Goal: Task Accomplishment & Management: Manage account settings

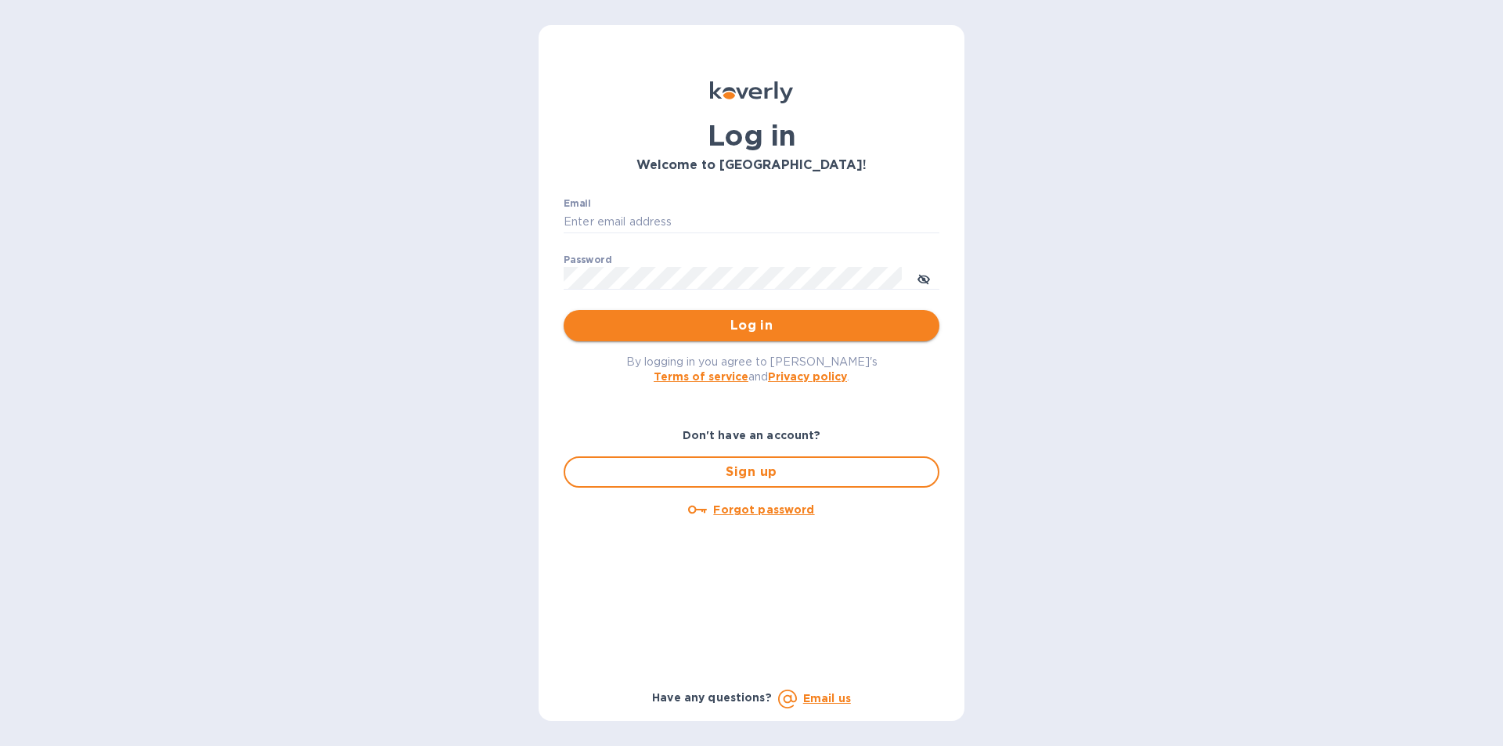
type input "[PERSON_NAME][EMAIL_ADDRESS][DOMAIN_NAME]"
click at [744, 316] on span "Log in" at bounding box center [751, 325] width 351 height 19
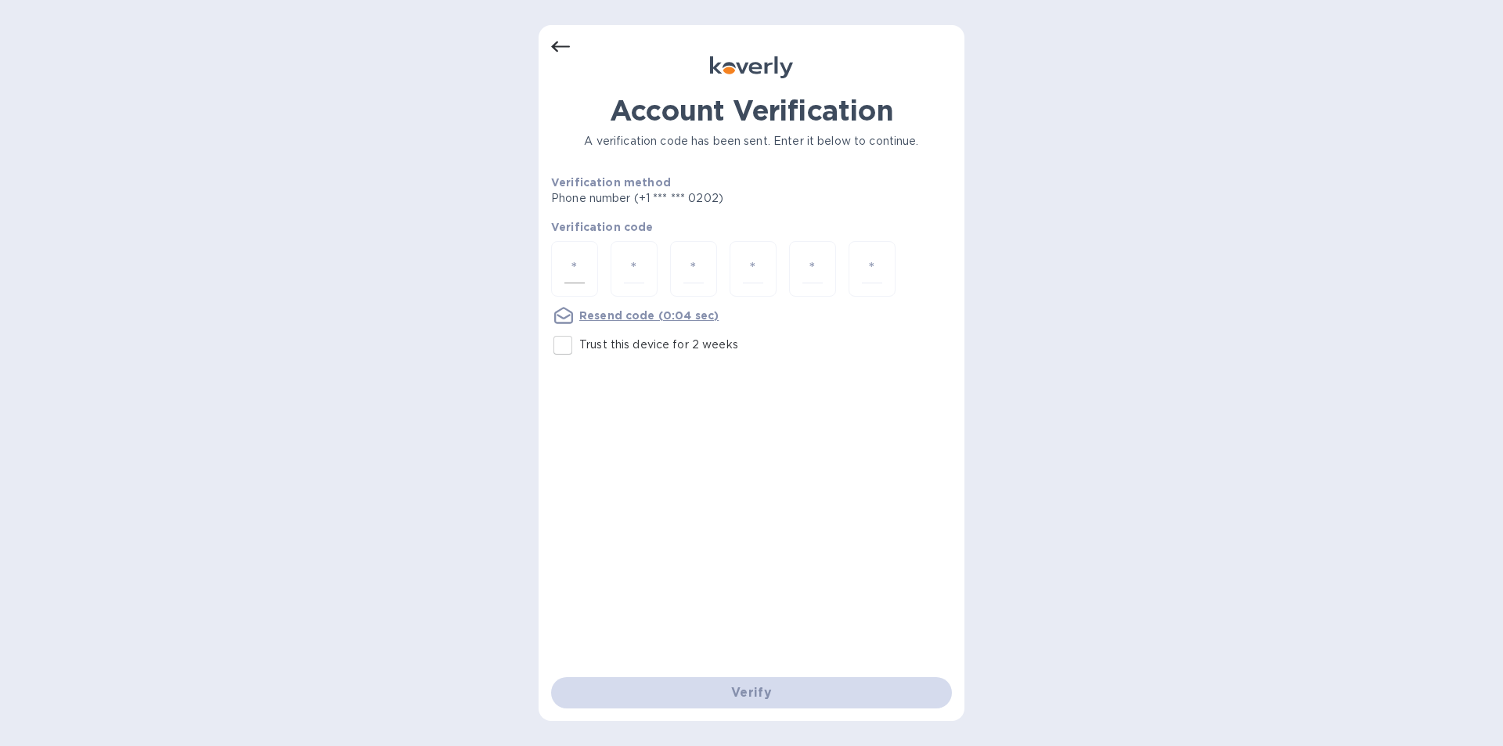
click at [587, 260] on div at bounding box center [574, 269] width 47 height 56
type input "5"
type input "6"
type input "4"
type input "3"
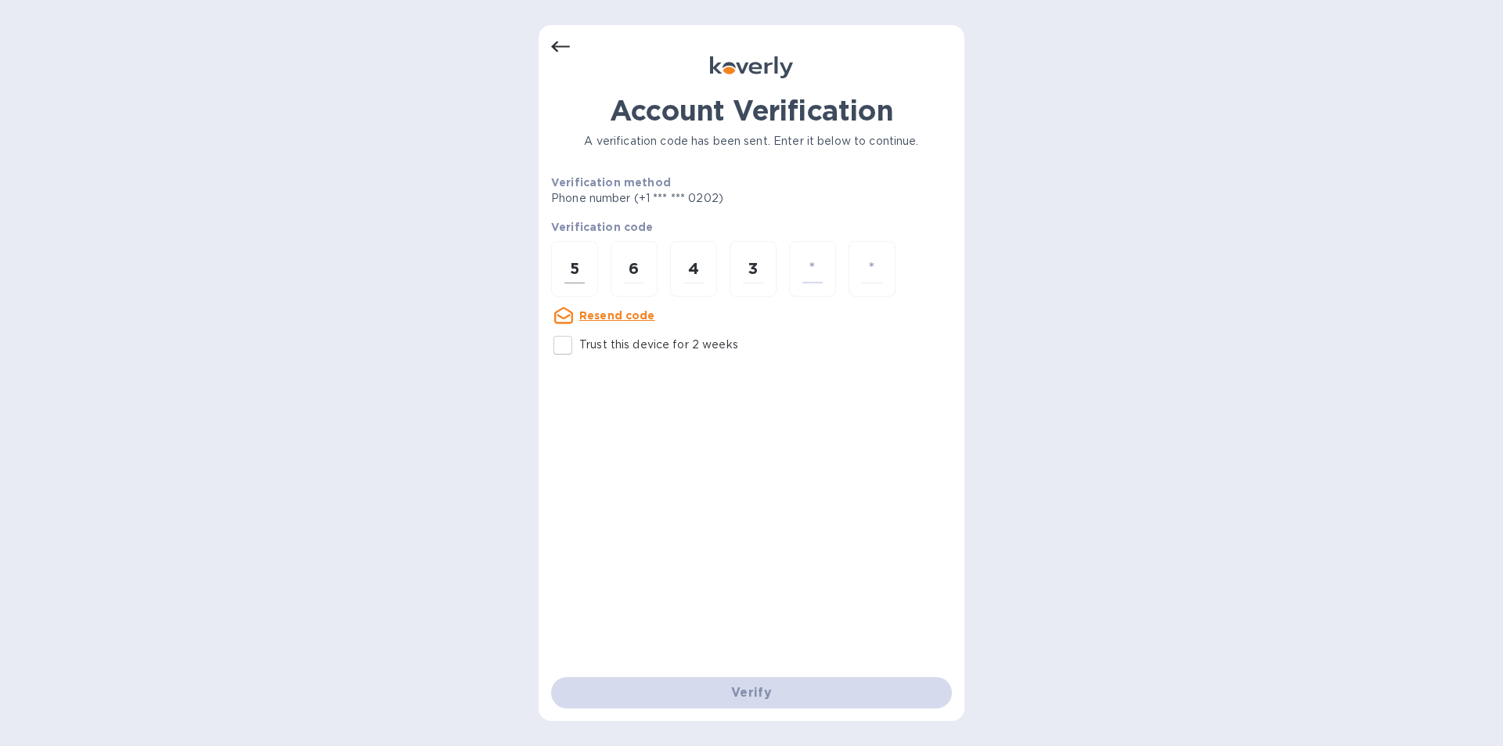
type input "5"
type input "9"
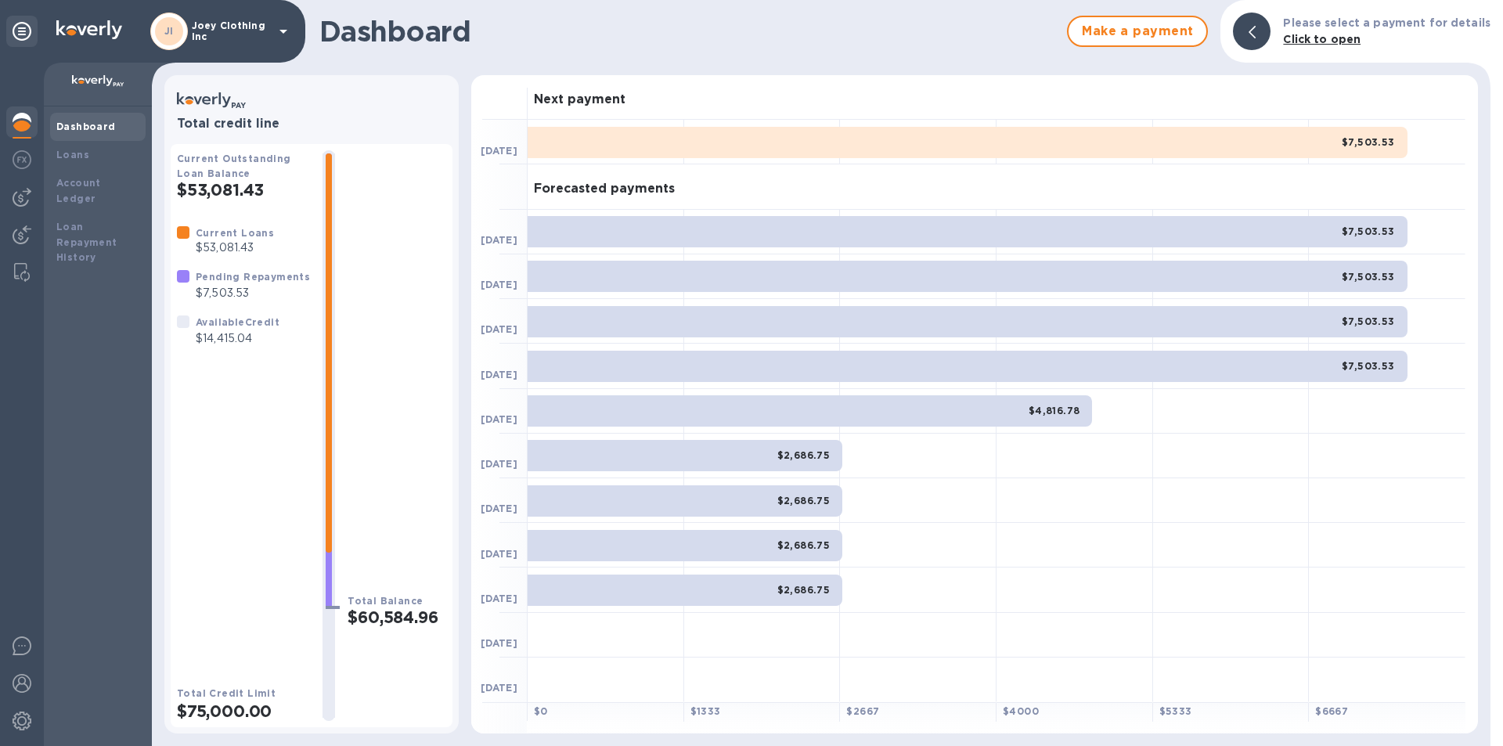
click at [233, 709] on h2 "$75,000.00" at bounding box center [243, 712] width 133 height 20
click at [31, 716] on div at bounding box center [21, 722] width 31 height 34
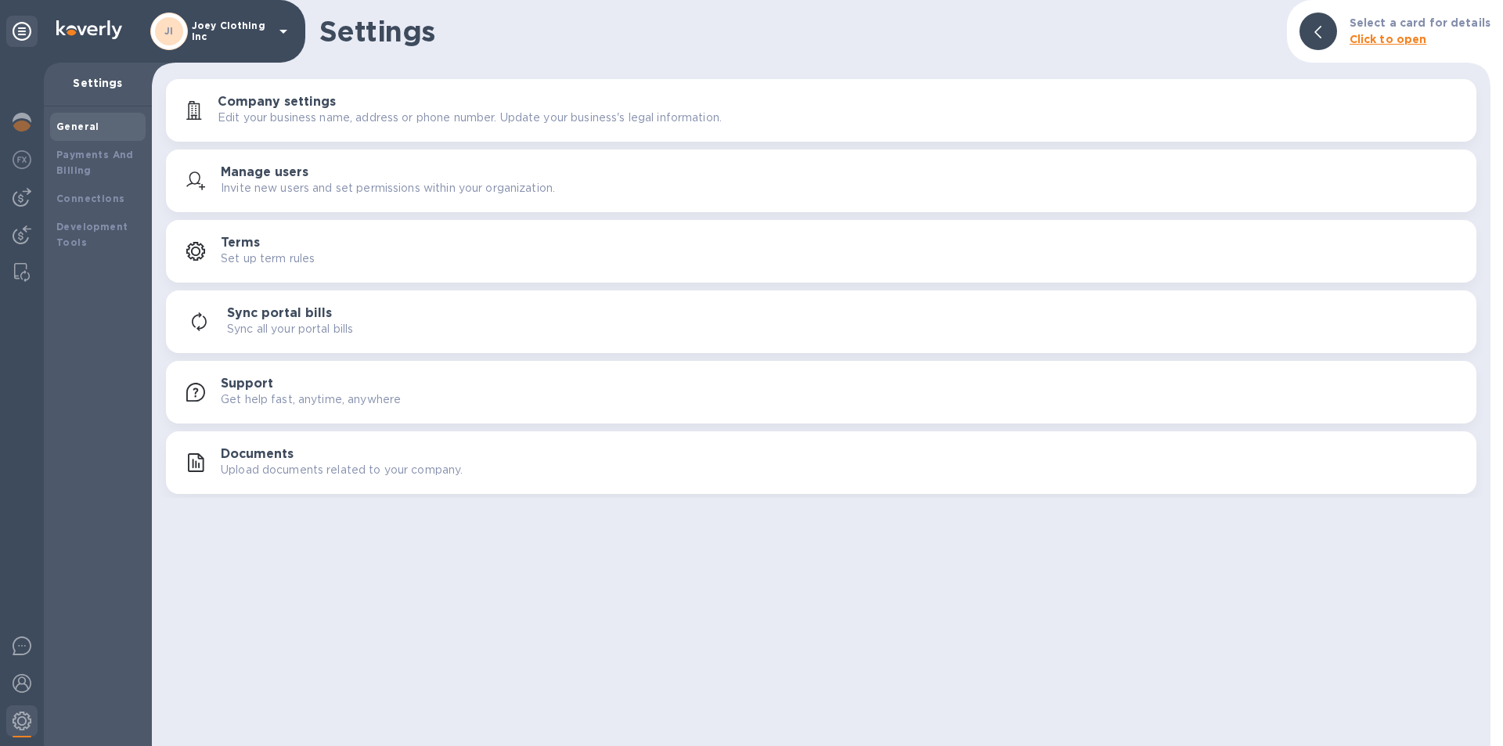
click at [1372, 39] on b "Click to open" at bounding box center [1389, 39] width 78 height 13
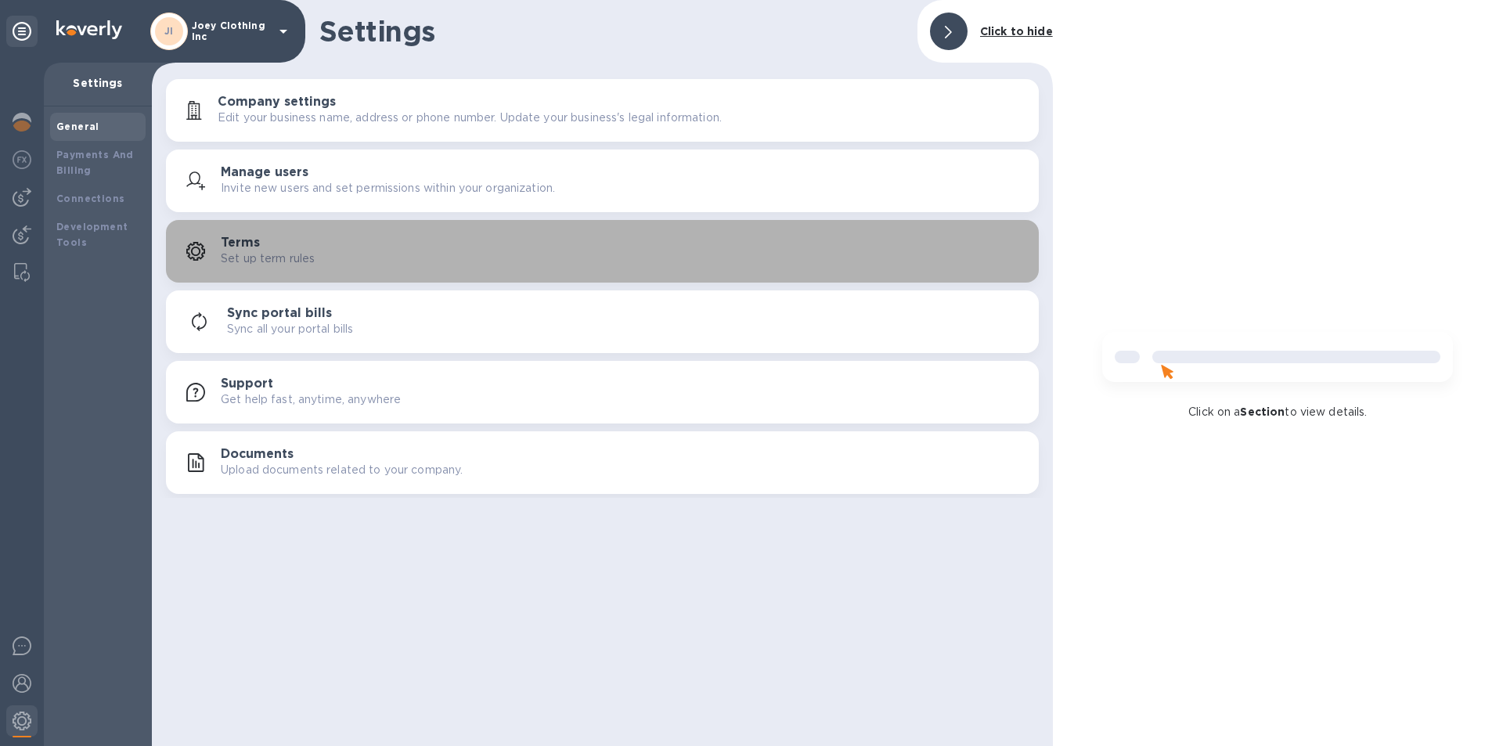
click at [236, 254] on p "Set up term rules" at bounding box center [268, 259] width 94 height 16
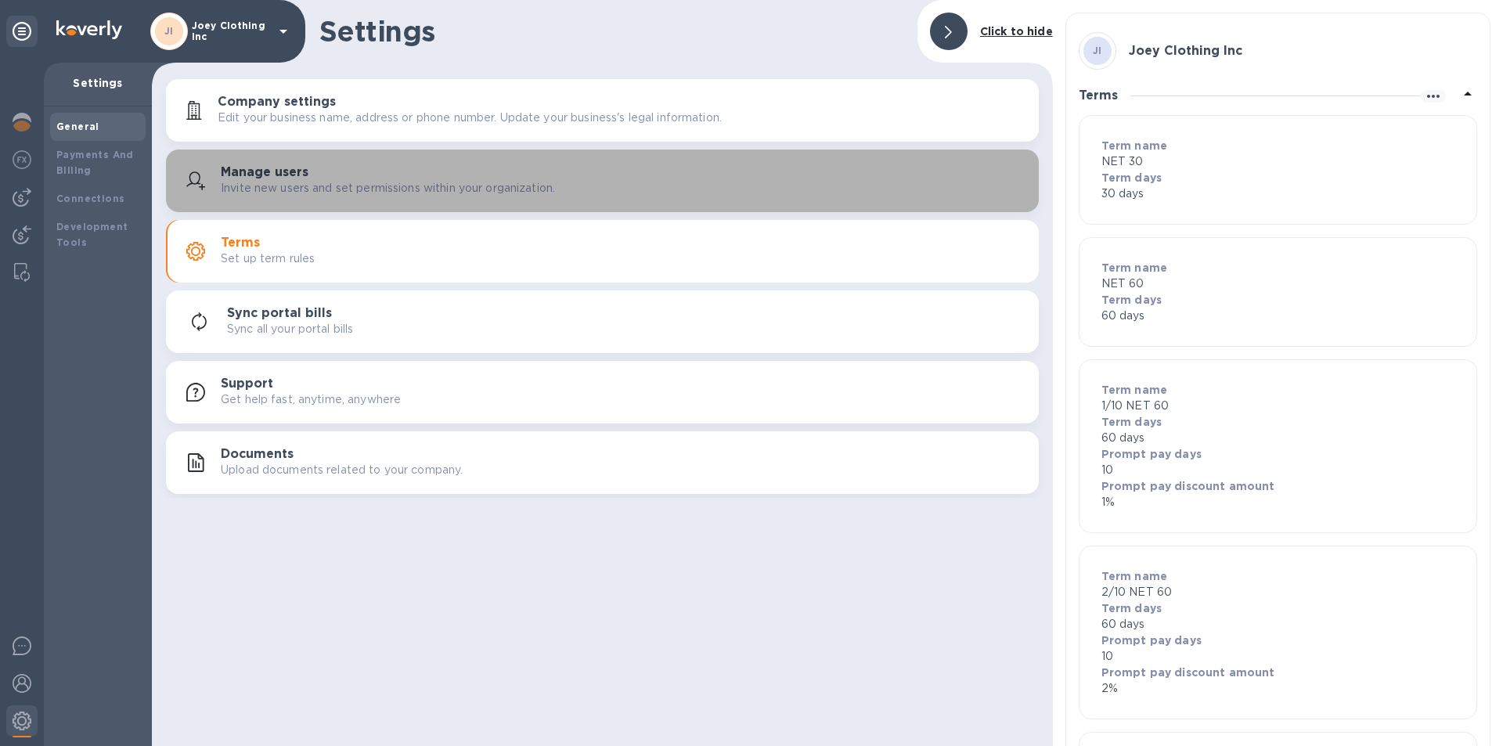
click at [303, 194] on p "Invite new users and set permissions within your organization." at bounding box center [388, 188] width 334 height 16
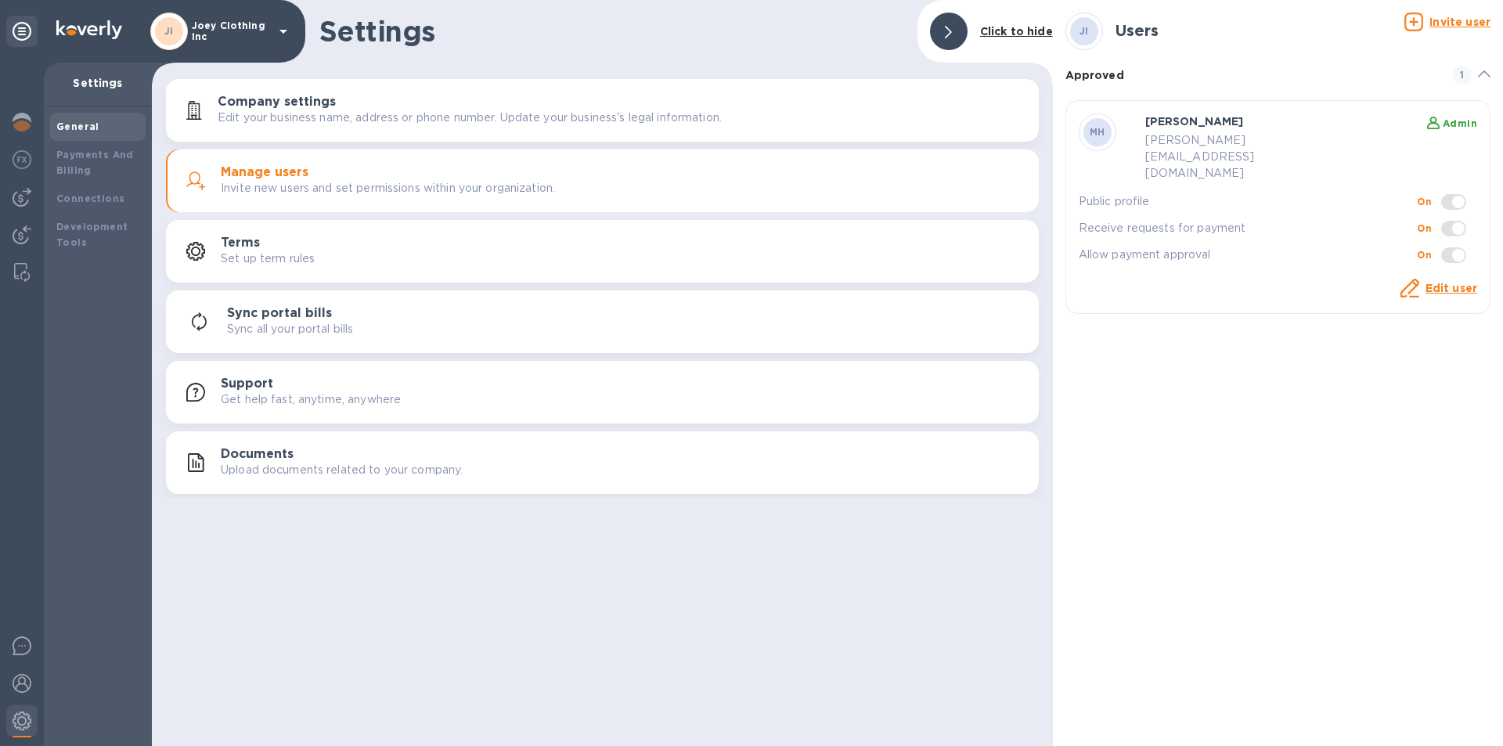
click at [316, 393] on p "Get help fast, anytime, anywhere" at bounding box center [311, 399] width 180 height 16
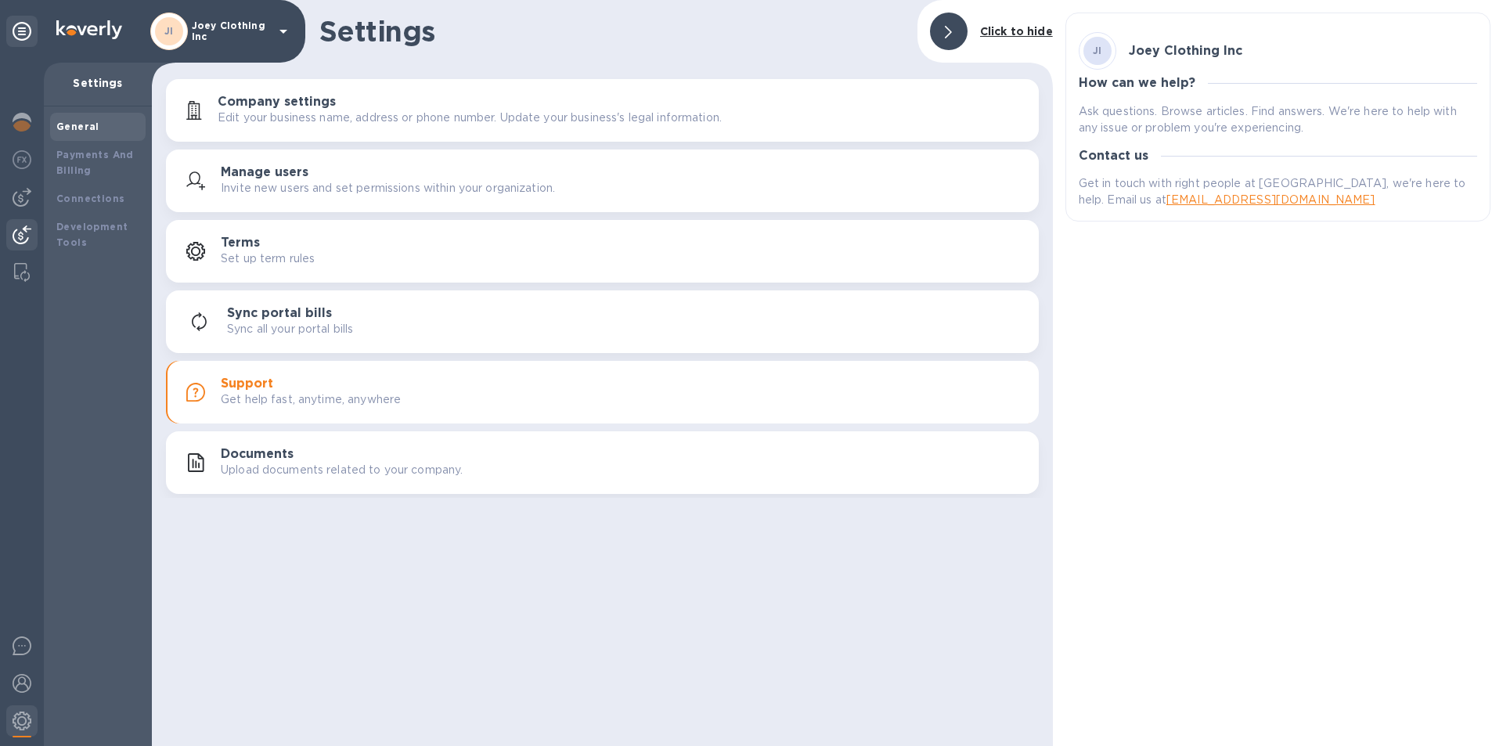
click at [22, 233] on img at bounding box center [22, 234] width 19 height 19
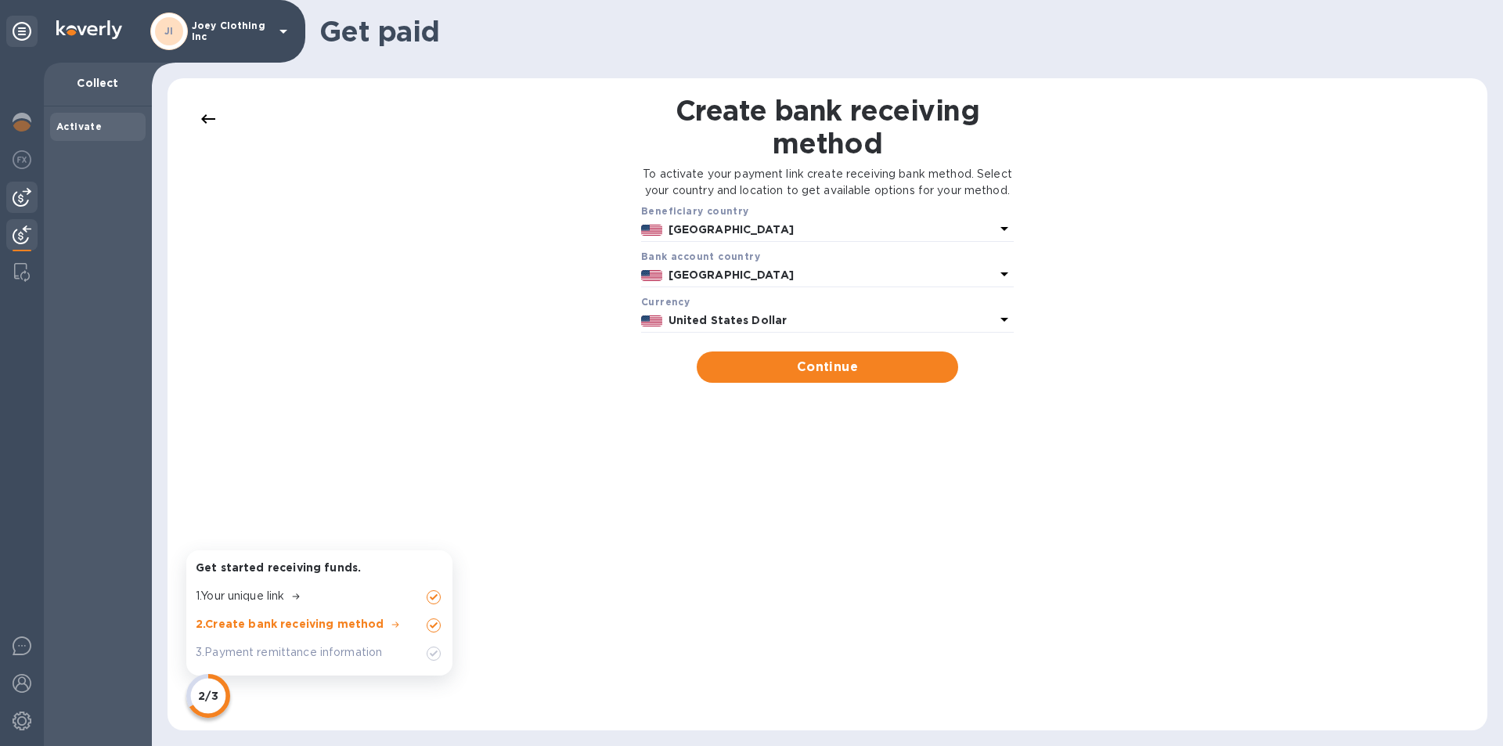
click at [25, 199] on img at bounding box center [22, 197] width 19 height 19
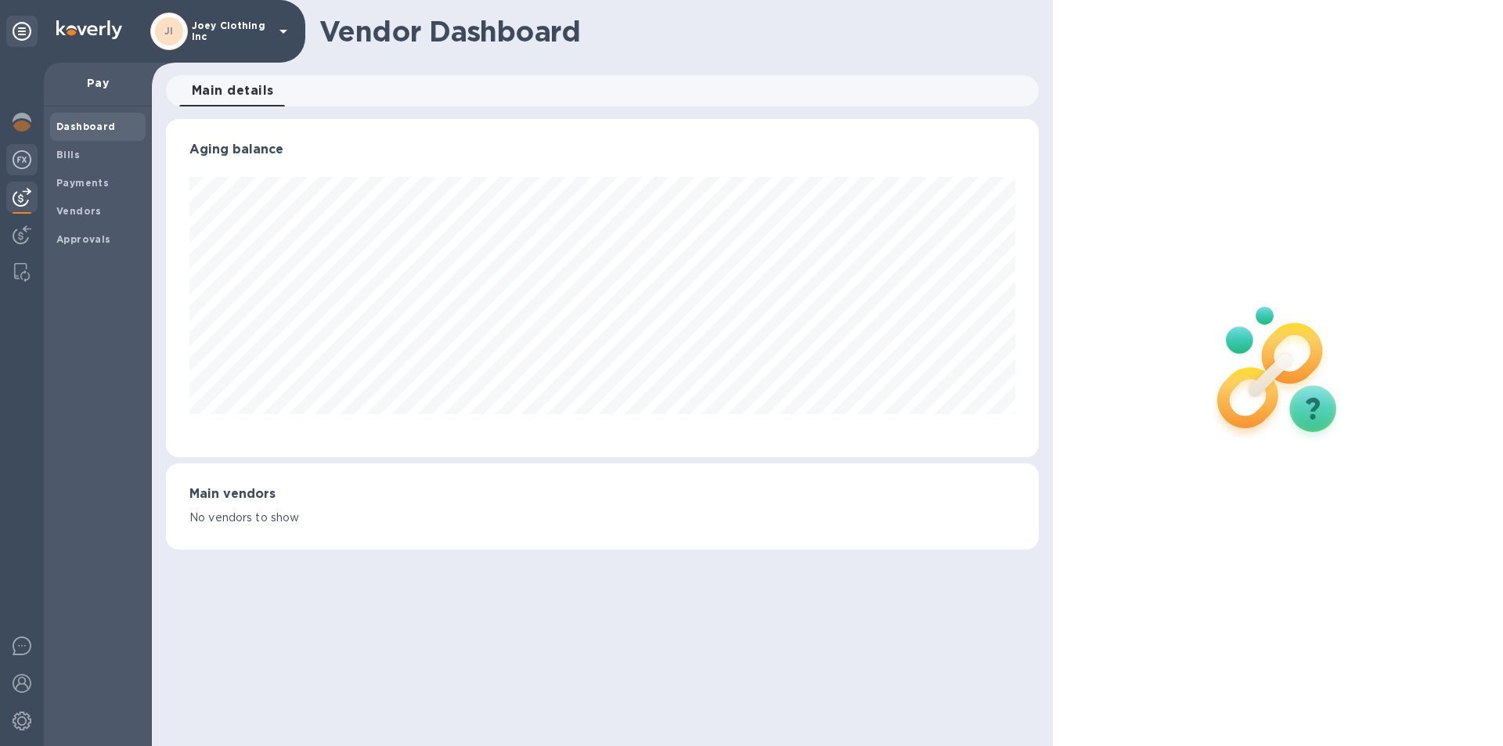
scroll to position [338, 872]
click at [22, 160] on img at bounding box center [22, 159] width 19 height 19
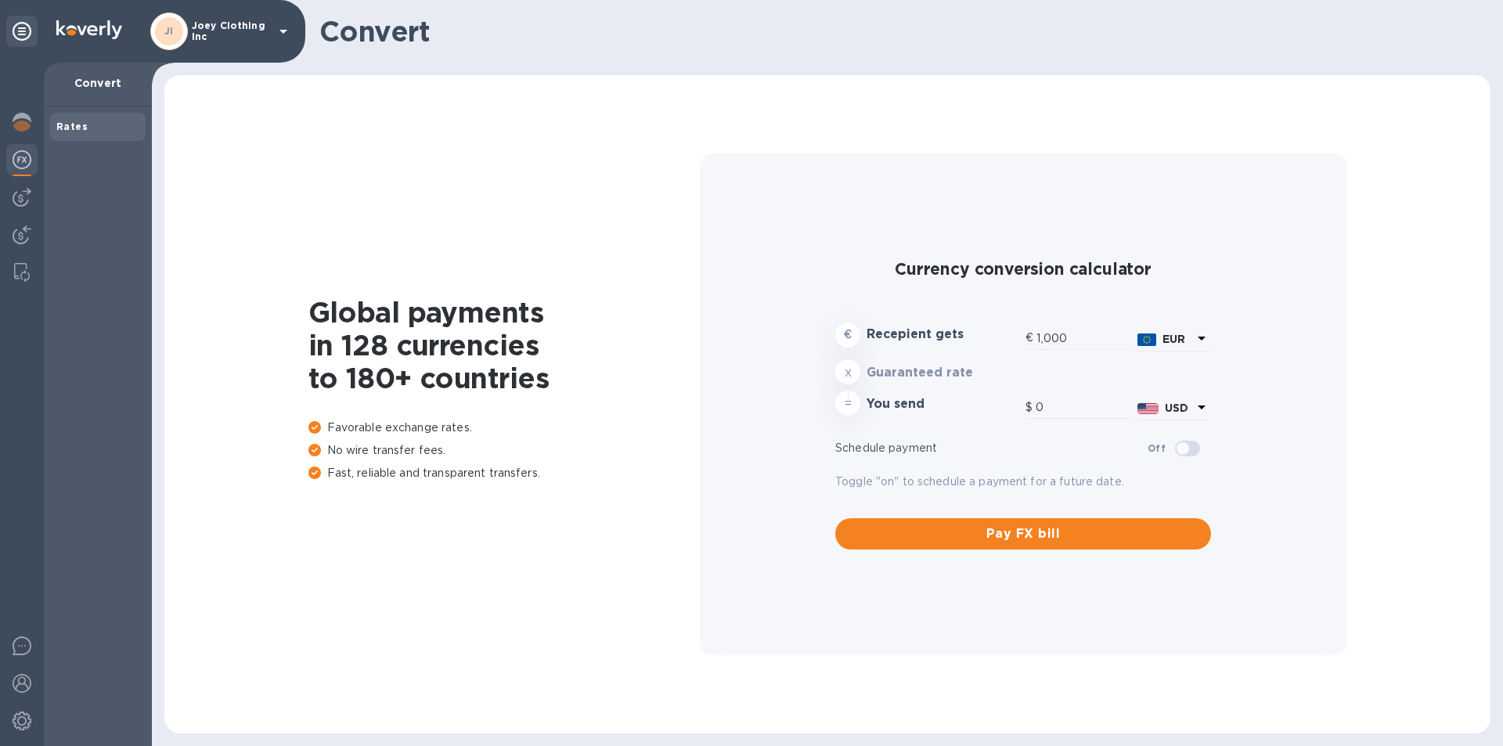
type input "1,187.93"
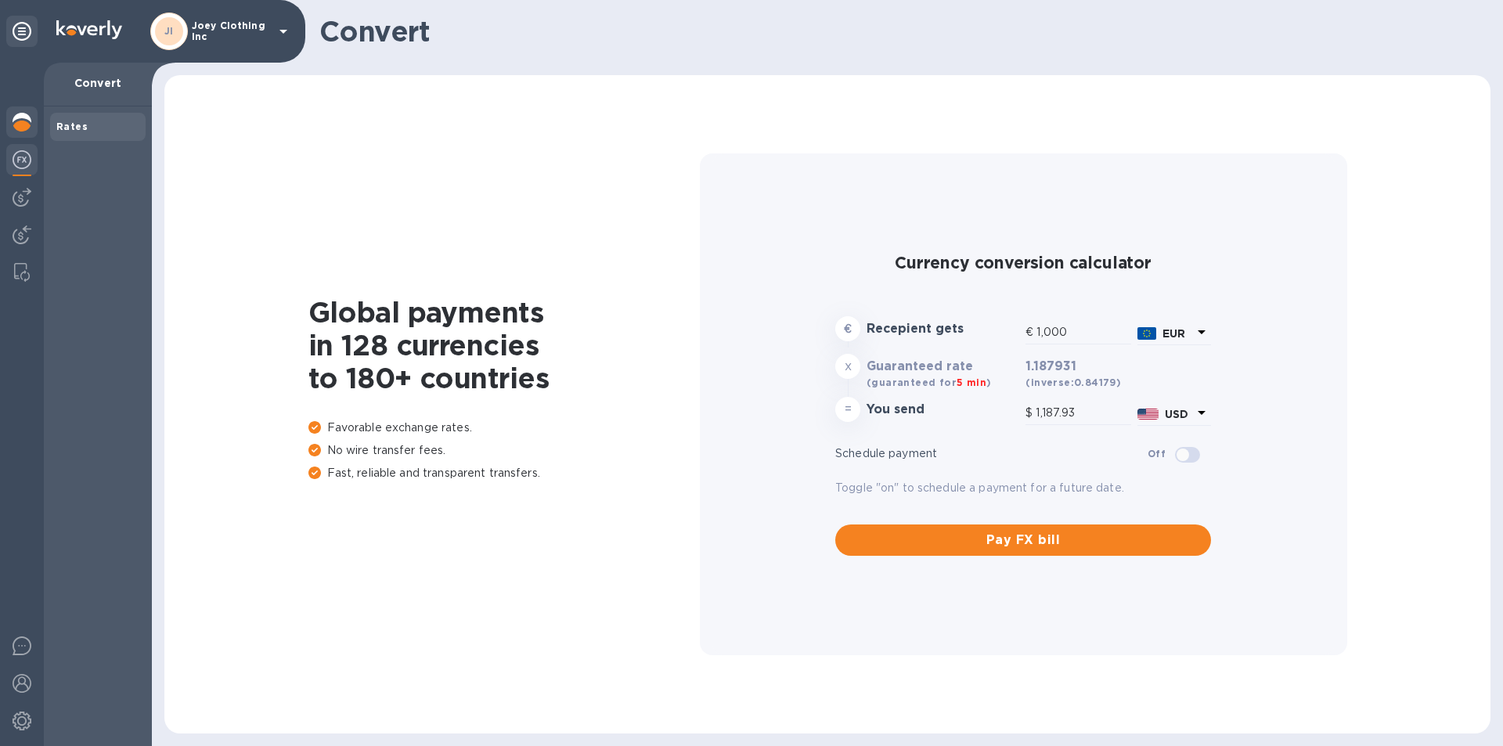
click at [19, 131] on img at bounding box center [22, 122] width 19 height 19
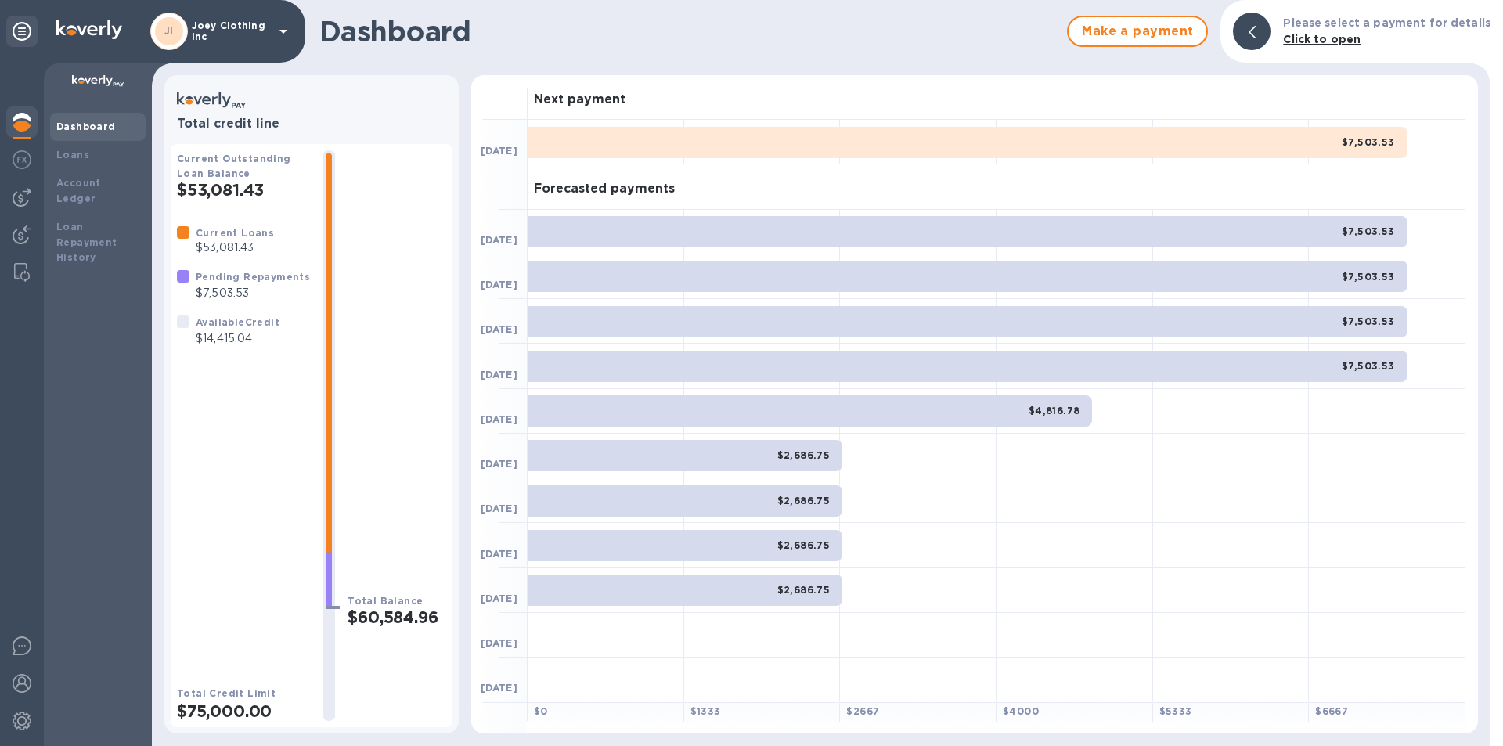
click at [76, 28] on img at bounding box center [89, 29] width 66 height 19
